Goal: Task Accomplishment & Management: Complete application form

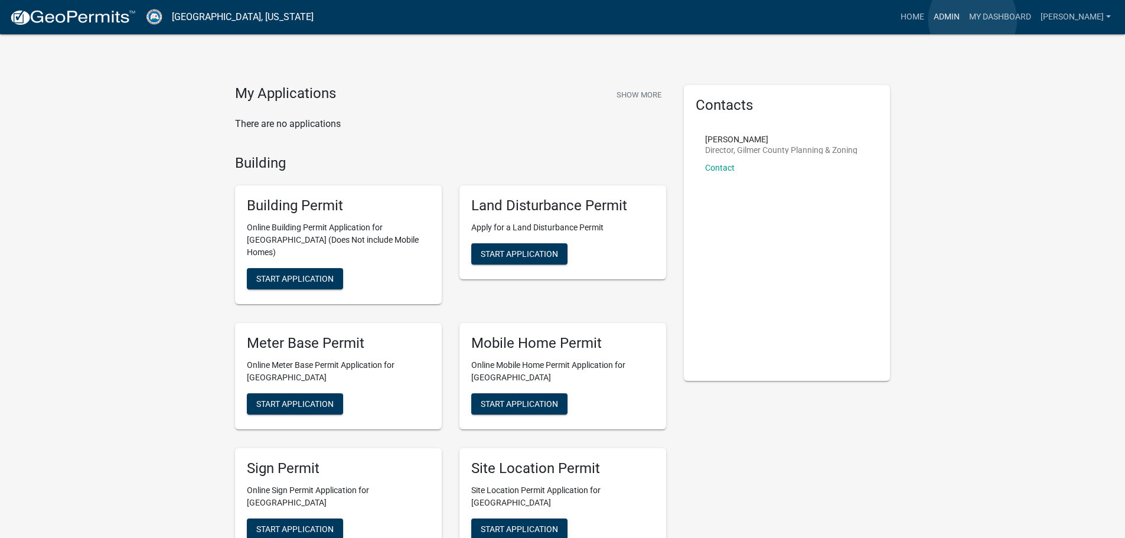
click at [965, 19] on link "Admin" at bounding box center [946, 17] width 35 height 22
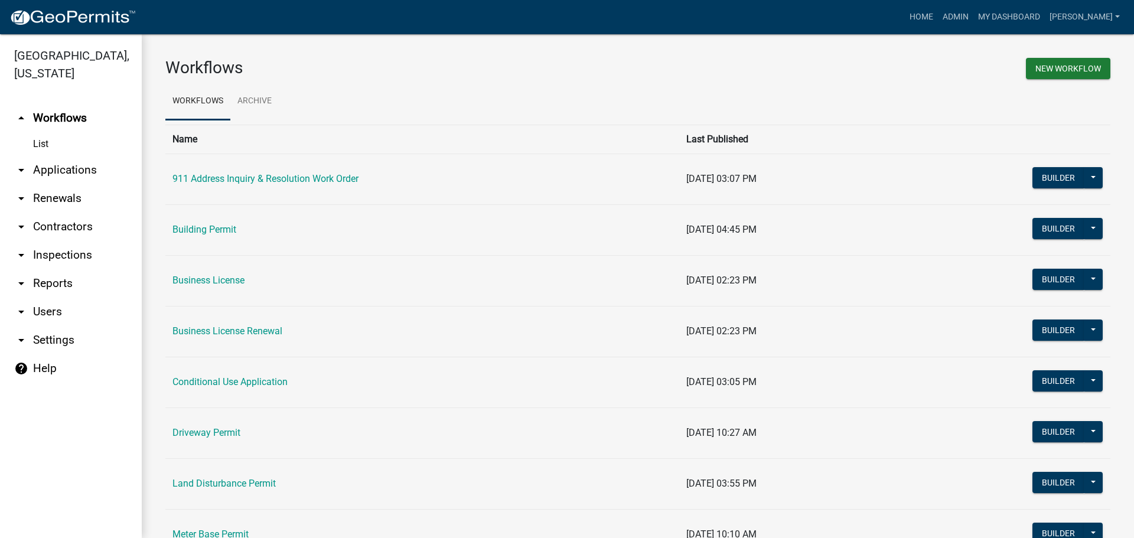
drag, startPoint x: 79, startPoint y: 170, endPoint x: 66, endPoint y: 194, distance: 28.0
click at [78, 170] on link "arrow_drop_down Applications" at bounding box center [71, 170] width 142 height 28
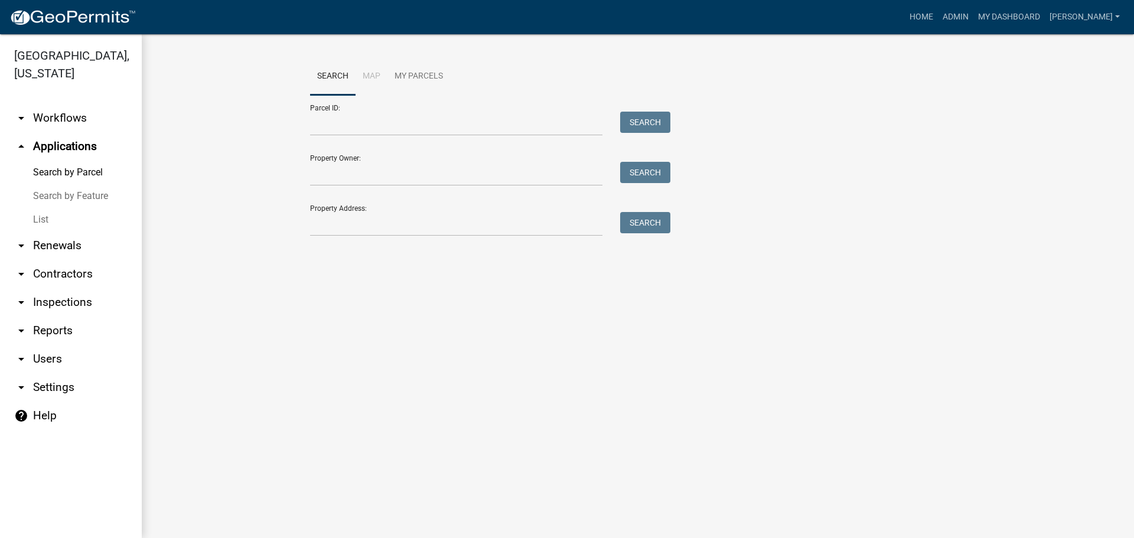
click at [50, 213] on link "List" at bounding box center [71, 220] width 142 height 24
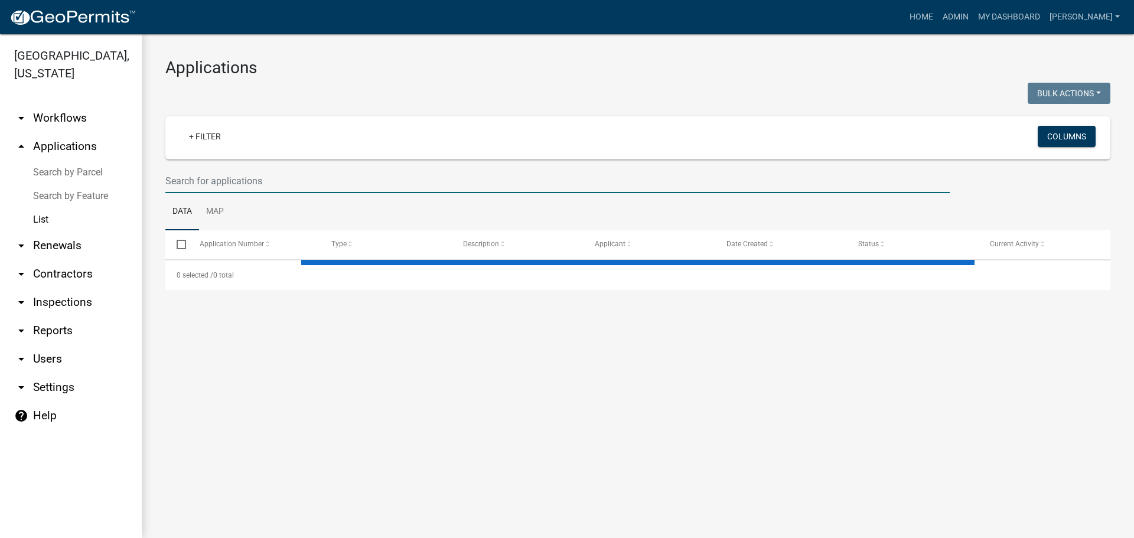
click at [241, 182] on input "text" at bounding box center [557, 181] width 784 height 24
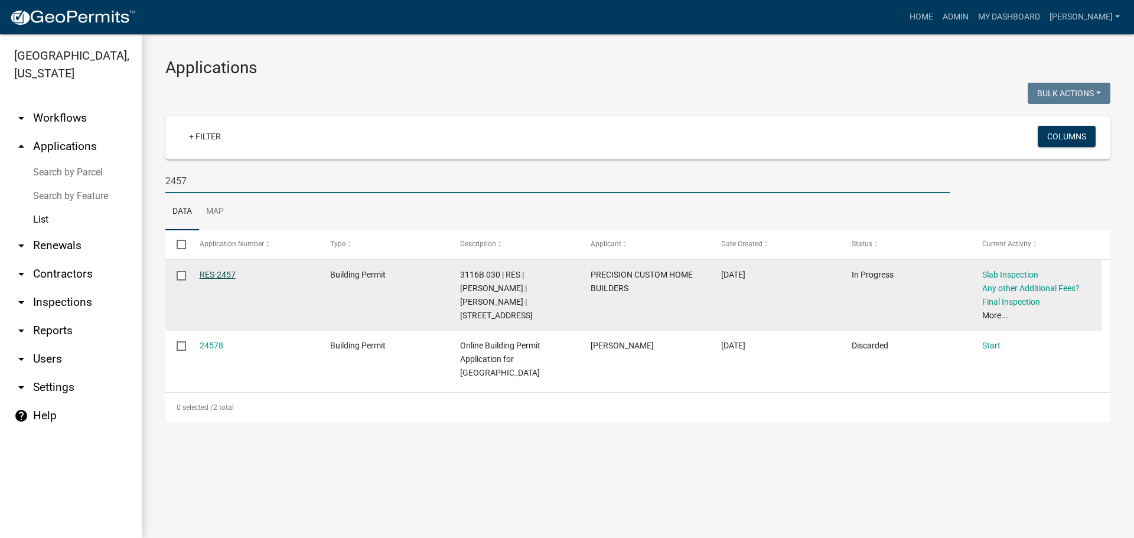
type input "2457"
click at [223, 272] on link "RES-2457" at bounding box center [218, 274] width 36 height 9
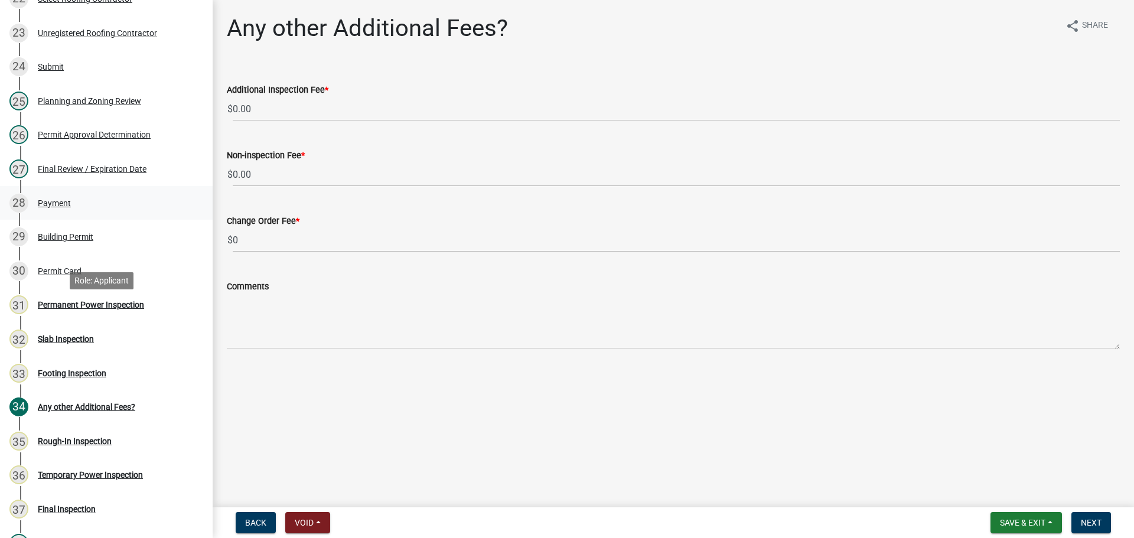
scroll to position [1063, 0]
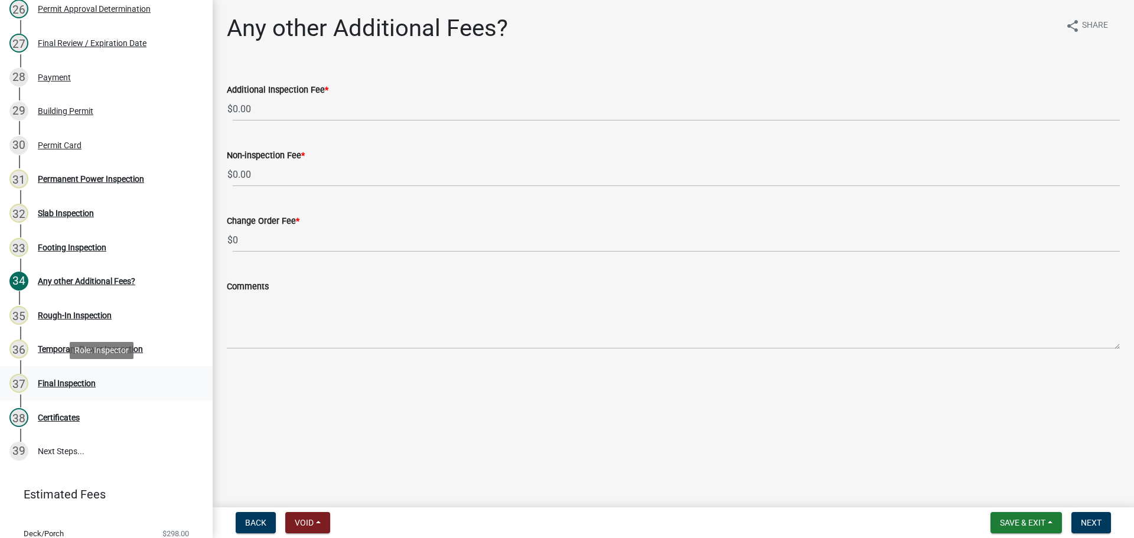
click at [78, 380] on div "Final Inspection" at bounding box center [67, 383] width 58 height 8
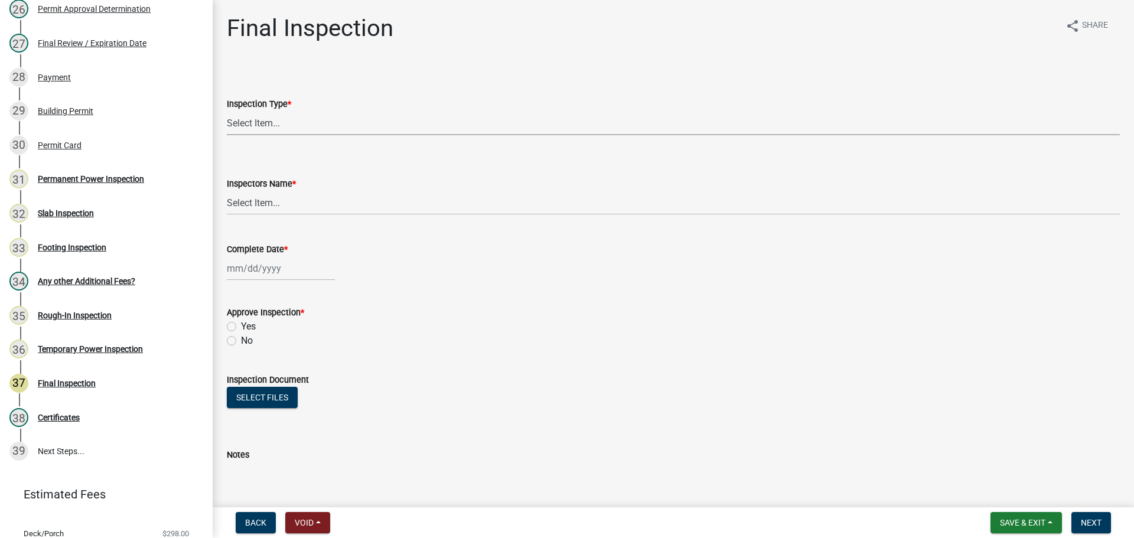
click at [274, 127] on select "Select Item... Final" at bounding box center [673, 123] width 893 height 24
click at [227, 111] on select "Select Item... Final" at bounding box center [673, 123] width 893 height 24
select select "895eead6-d784-4fdc-a4a3-66a9075c153d"
click at [268, 203] on select "Select Item... [PERSON_NAME] ([PERSON_NAME]) [PERSON_NAME] ([PERSON_NAME]) Engi…" at bounding box center [673, 203] width 893 height 24
select select "8dfc8809-68b2-4bc3-a0d1-6f7e000e7487"
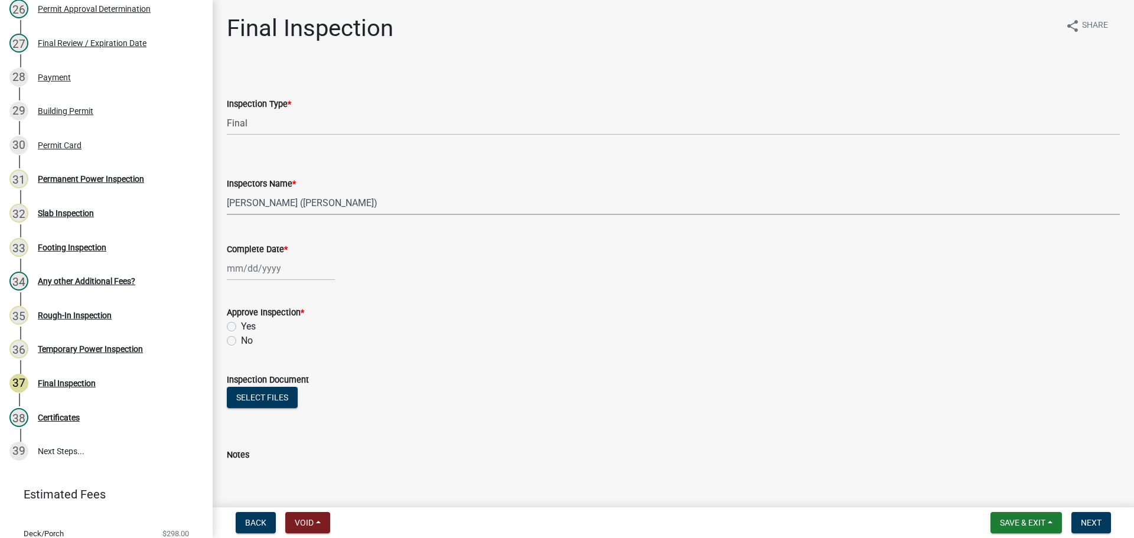
click at [227, 191] on select "Select Item... [PERSON_NAME] ([PERSON_NAME]) [PERSON_NAME] ([PERSON_NAME]) Engi…" at bounding box center [673, 203] width 893 height 24
click at [279, 273] on div at bounding box center [281, 268] width 108 height 24
select select "10"
select select "2025"
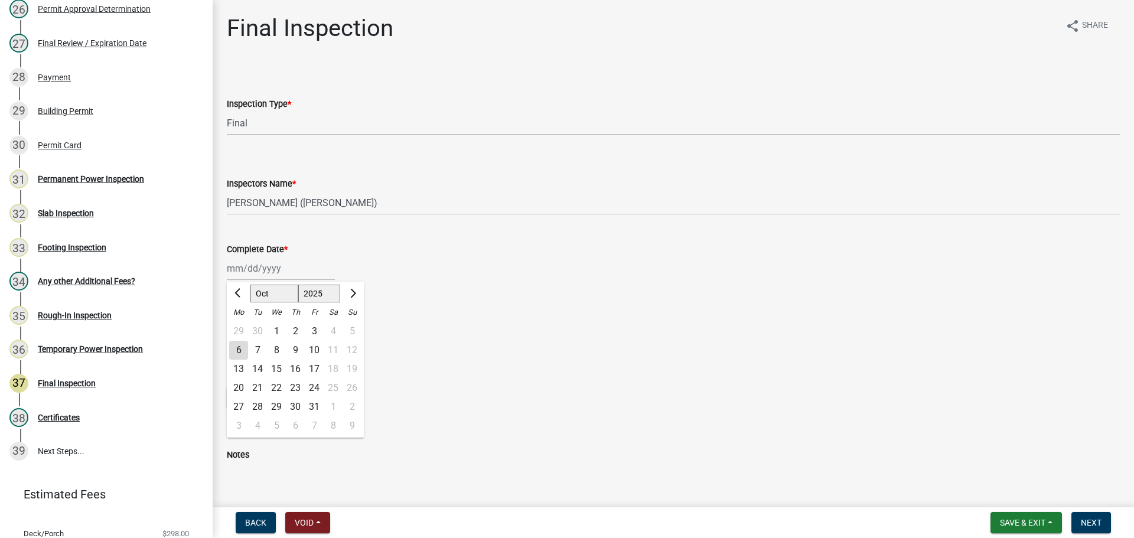
click at [236, 349] on div "6" at bounding box center [238, 350] width 19 height 19
type input "[DATE]"
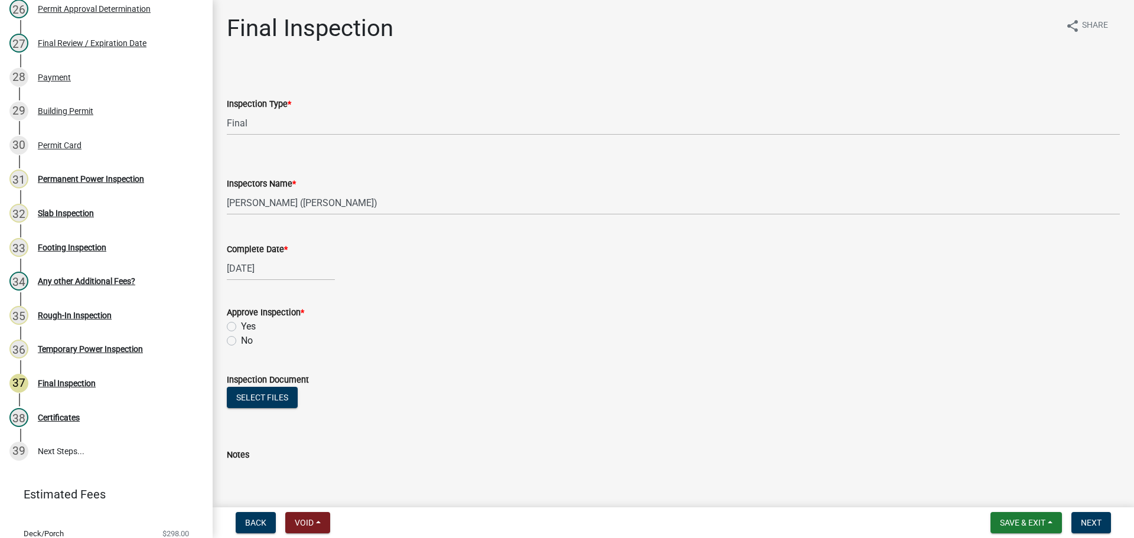
click at [241, 324] on label "Yes" at bounding box center [248, 327] width 15 height 14
click at [241, 324] on input "Yes" at bounding box center [245, 324] width 8 height 8
radio input "true"
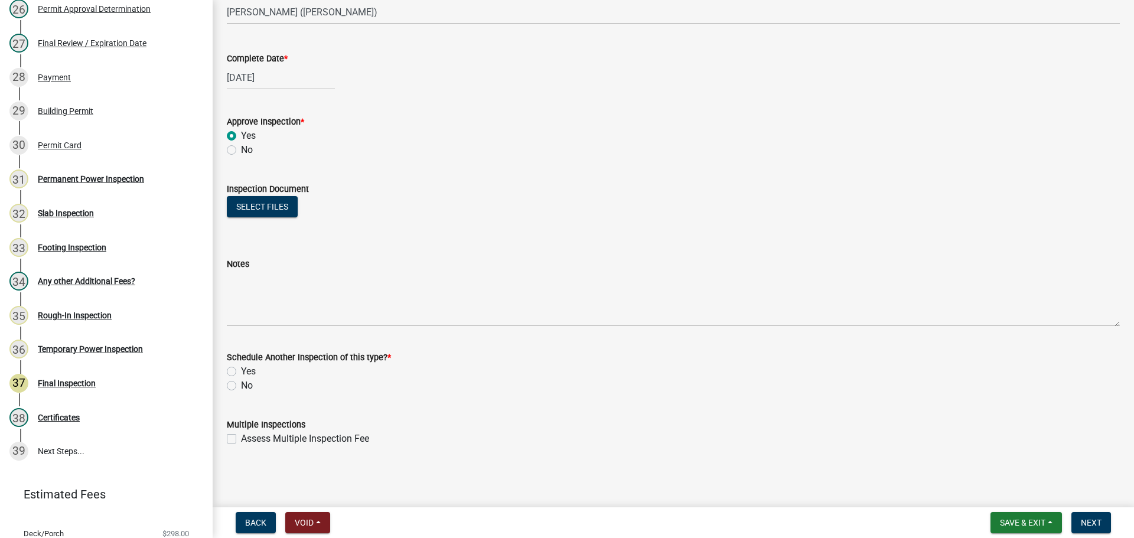
click at [241, 385] on label "No" at bounding box center [247, 386] width 12 height 14
click at [241, 385] on input "No" at bounding box center [245, 383] width 8 height 8
radio input "true"
click at [1091, 528] on button "Next" at bounding box center [1092, 522] width 40 height 21
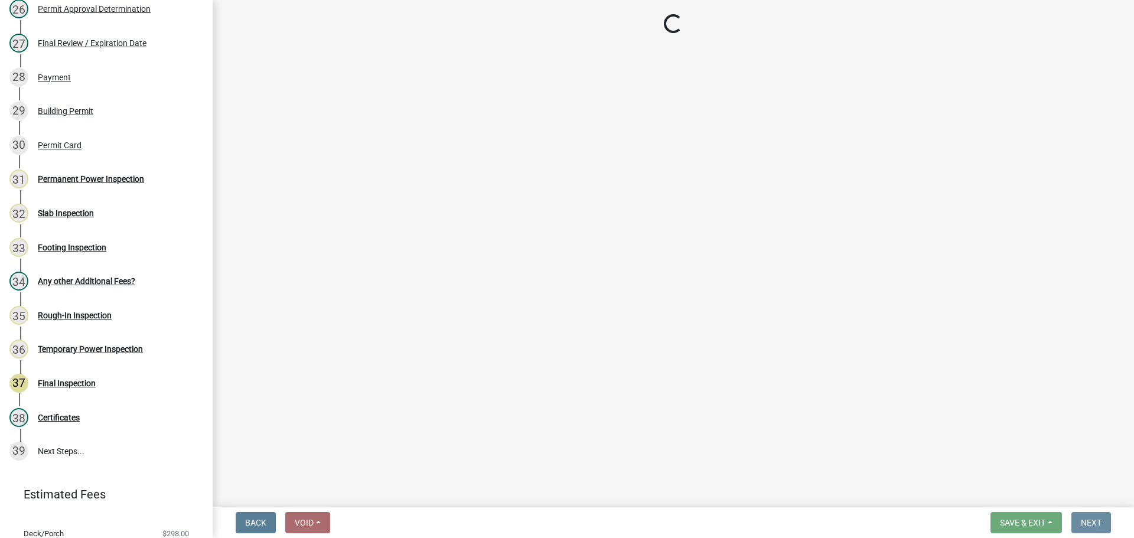
scroll to position [0, 0]
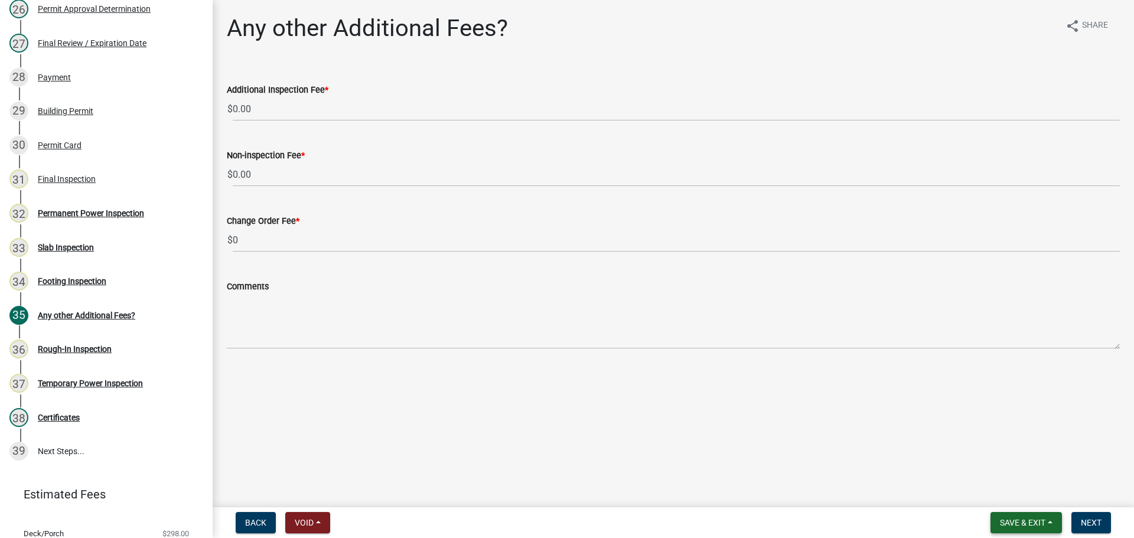
click at [1021, 526] on span "Save & Exit" at bounding box center [1022, 522] width 45 height 9
click at [1018, 499] on button "Save & Exit" at bounding box center [1015, 492] width 95 height 28
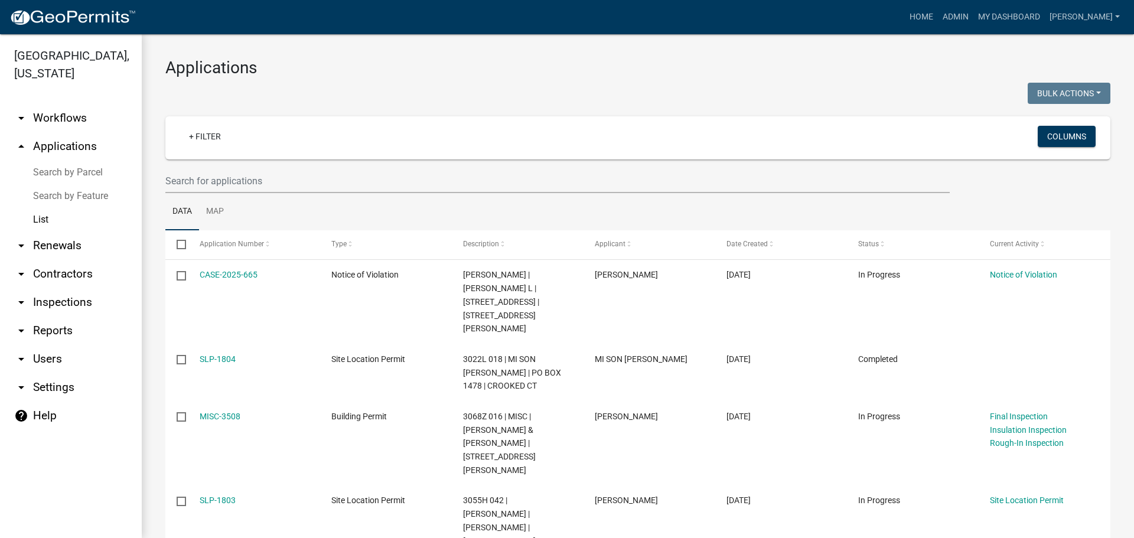
click at [782, 66] on h3 "Applications" at bounding box center [637, 68] width 945 height 20
